Goal: Find specific page/section

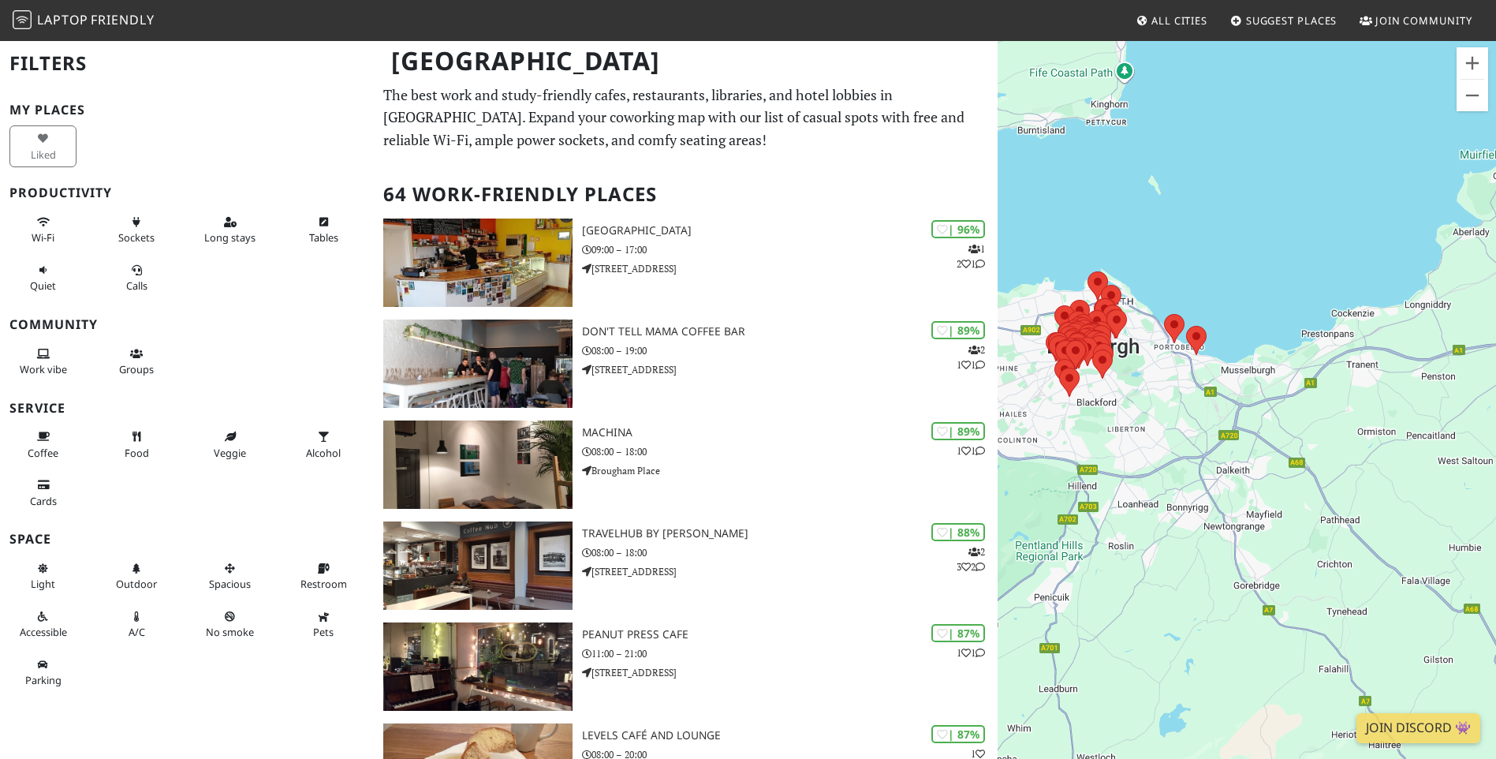
drag, startPoint x: 1360, startPoint y: 278, endPoint x: 1175, endPoint y: 203, distance: 199.5
click at [1175, 203] on div "To navigate, press the arrow keys." at bounding box center [1247, 418] width 499 height 759
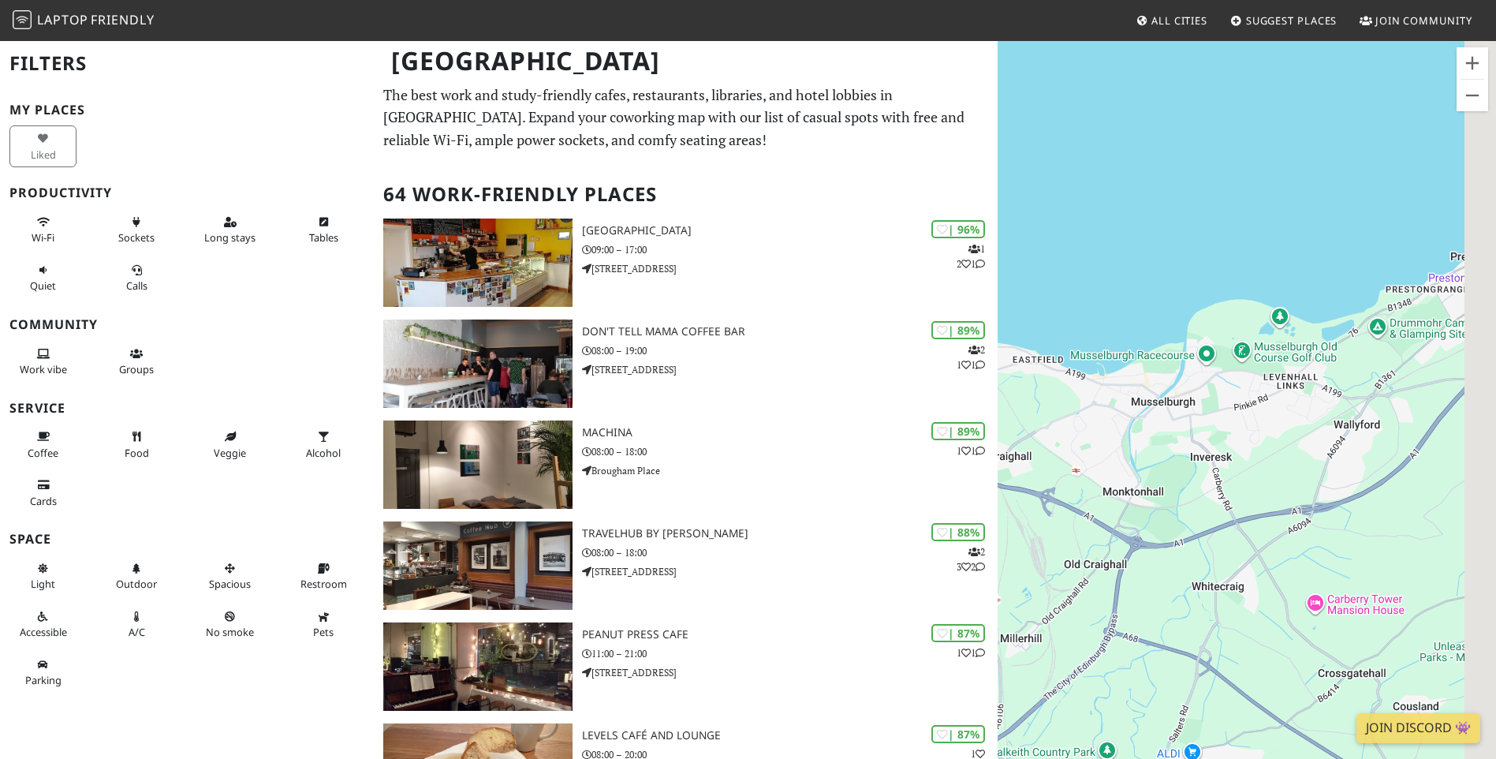
drag, startPoint x: 1227, startPoint y: 298, endPoint x: 1093, endPoint y: 286, distance: 135.4
click at [1095, 286] on div "To navigate, press the arrow keys." at bounding box center [1247, 418] width 499 height 759
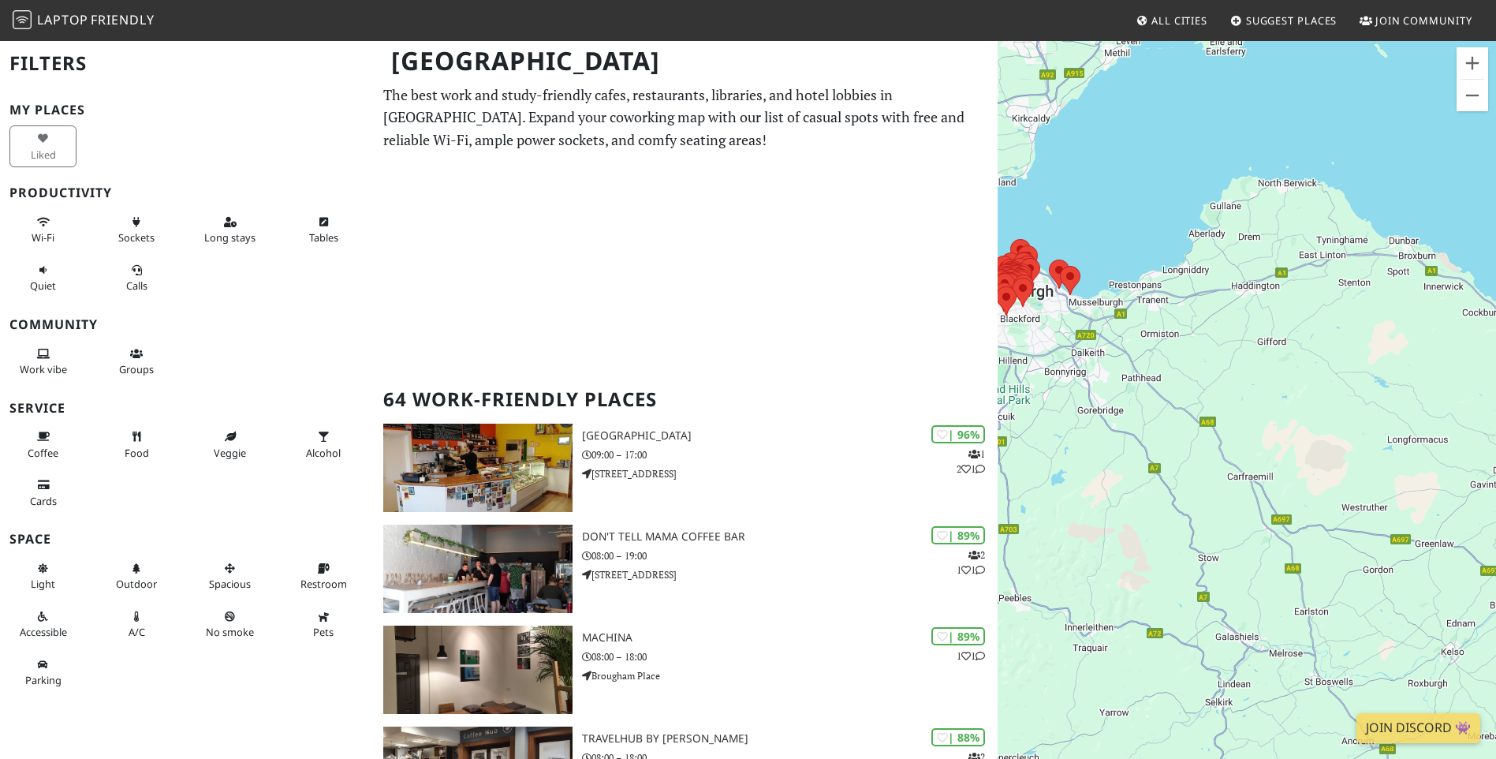
drag, startPoint x: 1301, startPoint y: 377, endPoint x: 1201, endPoint y: 350, distance: 103.7
click at [1201, 350] on div "To navigate, press the arrow keys." at bounding box center [1247, 418] width 499 height 759
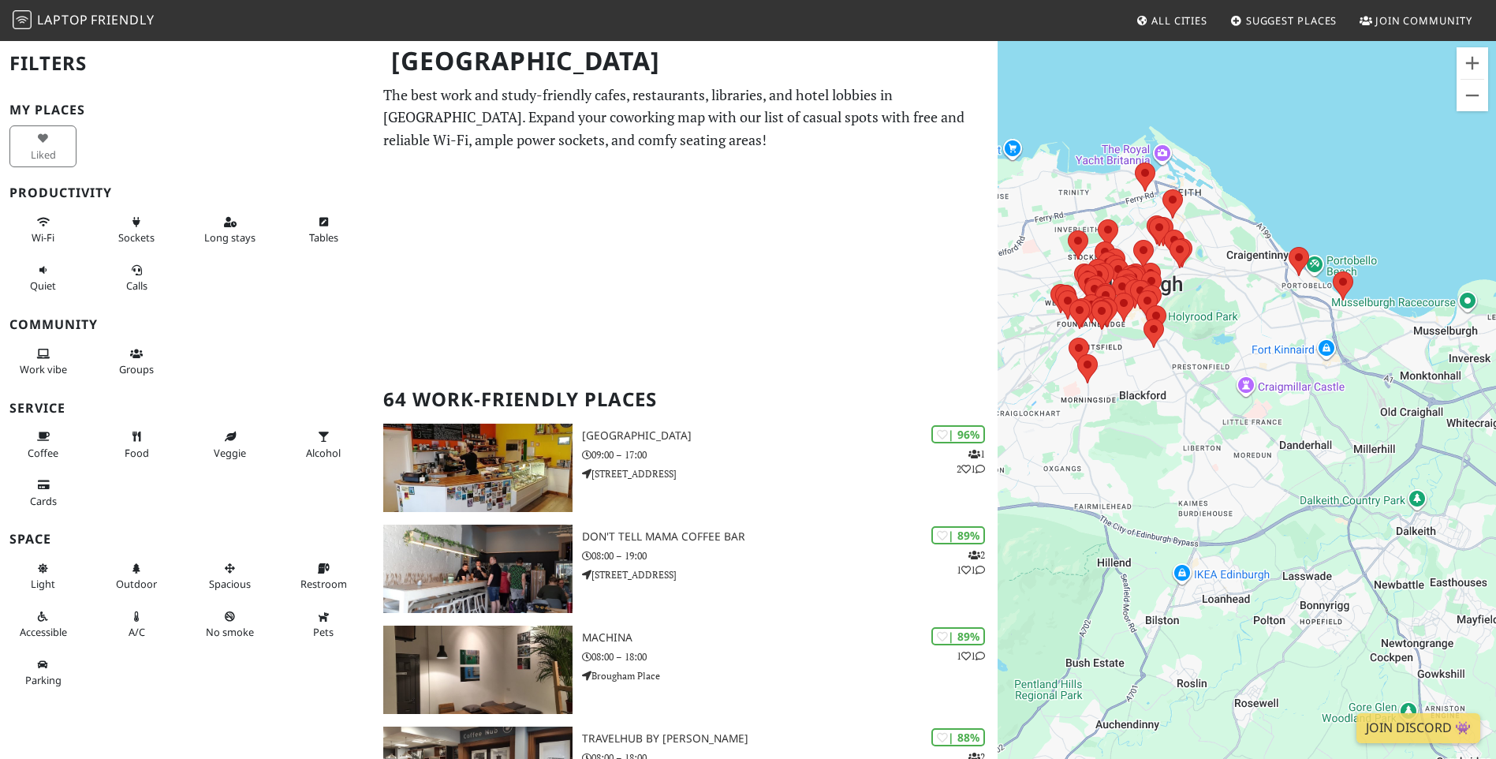
drag, startPoint x: 1114, startPoint y: 293, endPoint x: 1268, endPoint y: 327, distance: 157.7
click at [1268, 327] on div "To navigate, press the arrow keys." at bounding box center [1247, 418] width 499 height 759
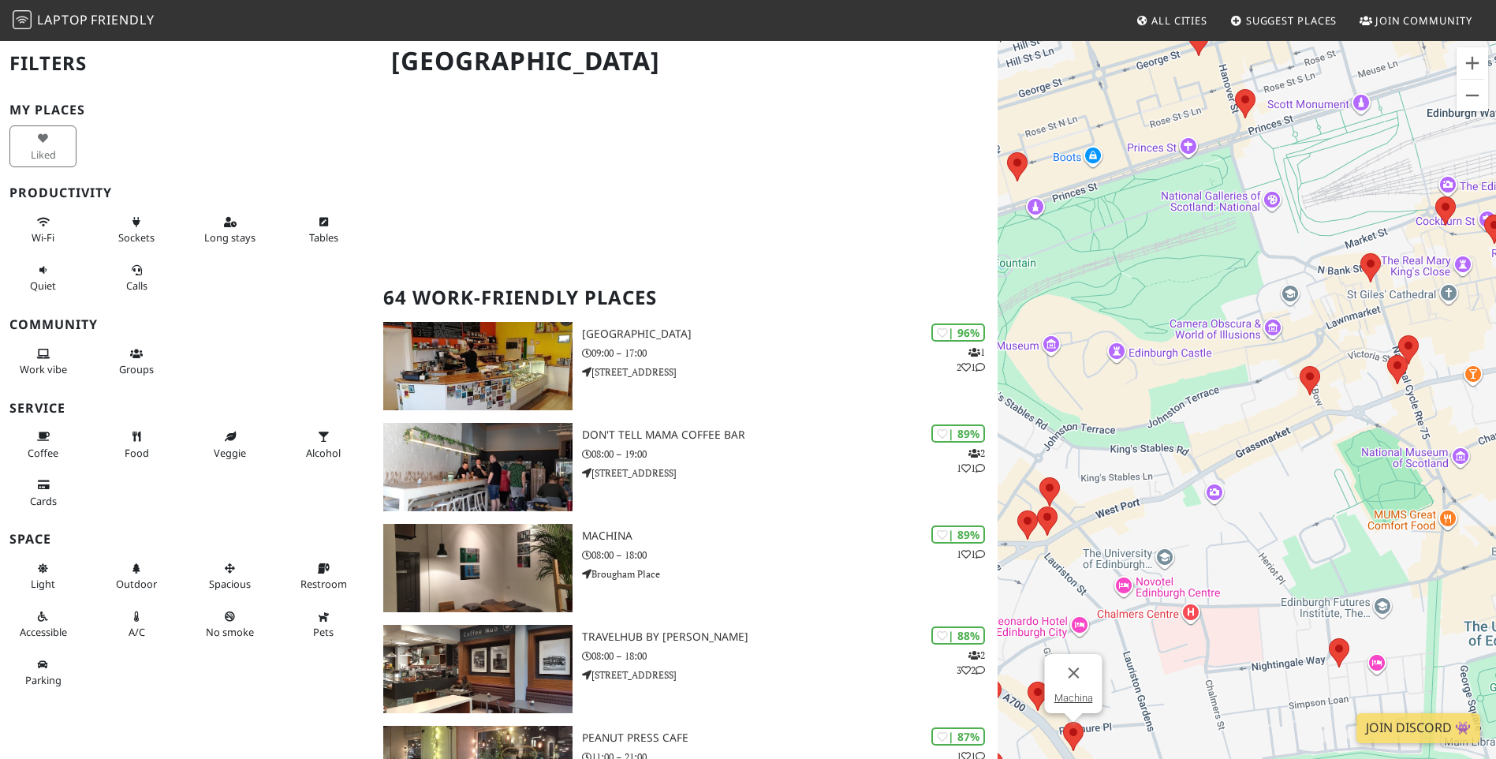
scroll to position [79, 0]
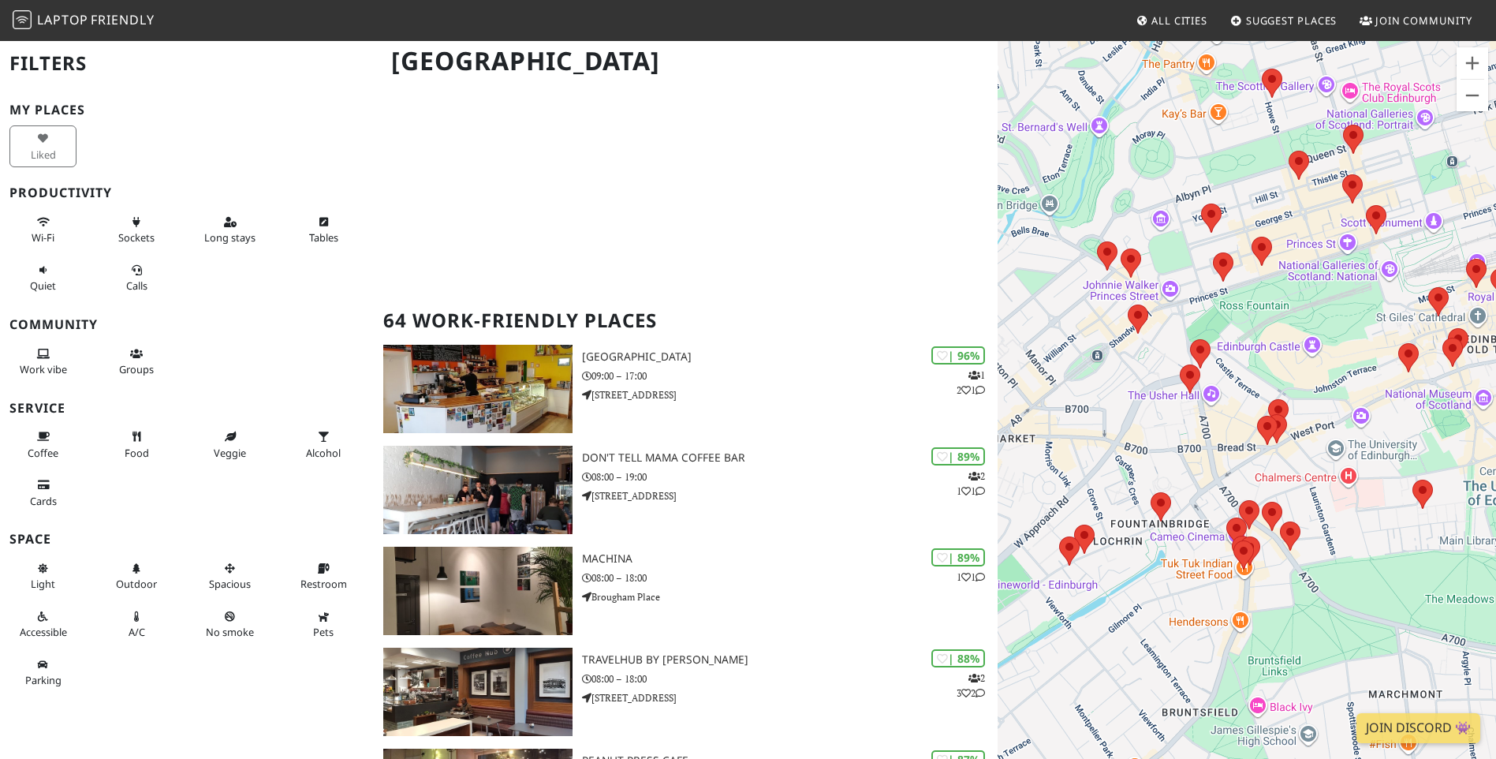
drag, startPoint x: 1306, startPoint y: 306, endPoint x: 1302, endPoint y: 319, distance: 13.0
click at [1302, 319] on div "To navigate, press the arrow keys." at bounding box center [1247, 418] width 499 height 759
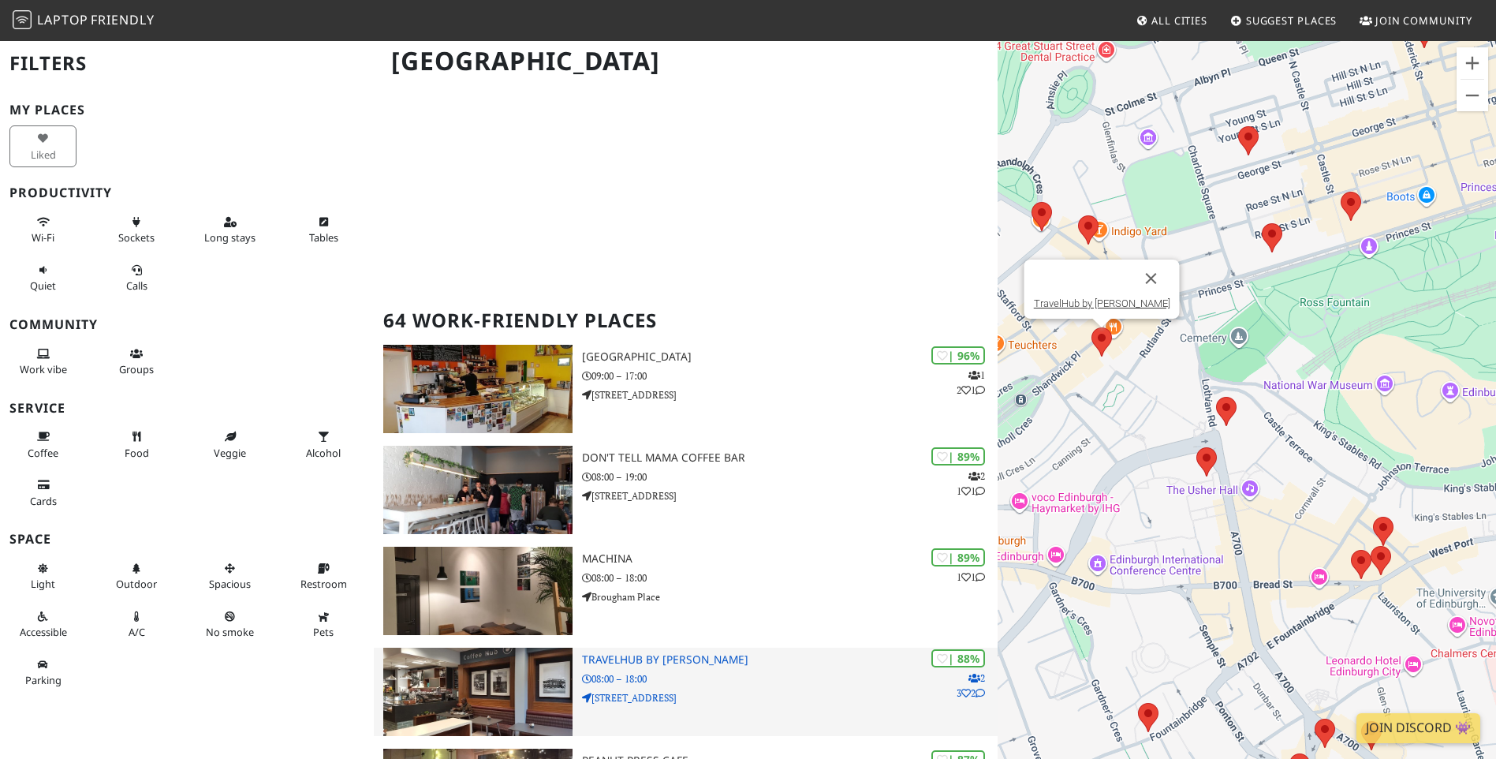
click at [611, 655] on h3 "TravelHub by [PERSON_NAME]" at bounding box center [790, 659] width 416 height 13
